Goal: Obtain resource: Obtain resource

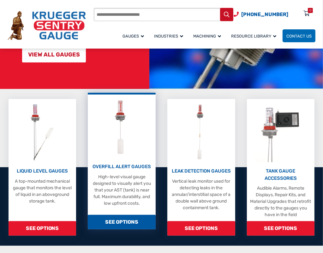
scroll to position [158, 0]
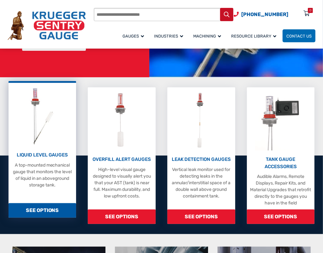
click at [45, 210] on span "SEE OPTIONS" at bounding box center [43, 210] width 68 height 15
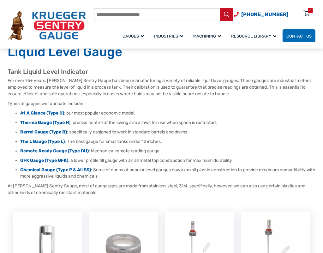
scroll to position [63, 0]
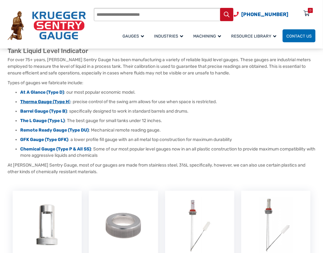
click at [35, 102] on strong "Therma Gauge (Type H" at bounding box center [44, 101] width 49 height 5
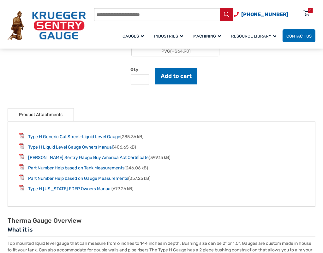
scroll to position [853, 0]
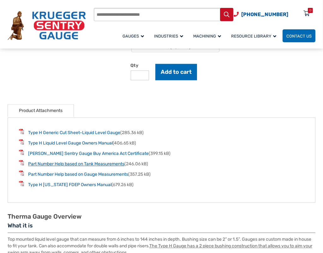
click at [63, 164] on link "Part Number Help based on Tank Measurements" at bounding box center [76, 163] width 96 height 5
